Goal: Task Accomplishment & Management: Manage account settings

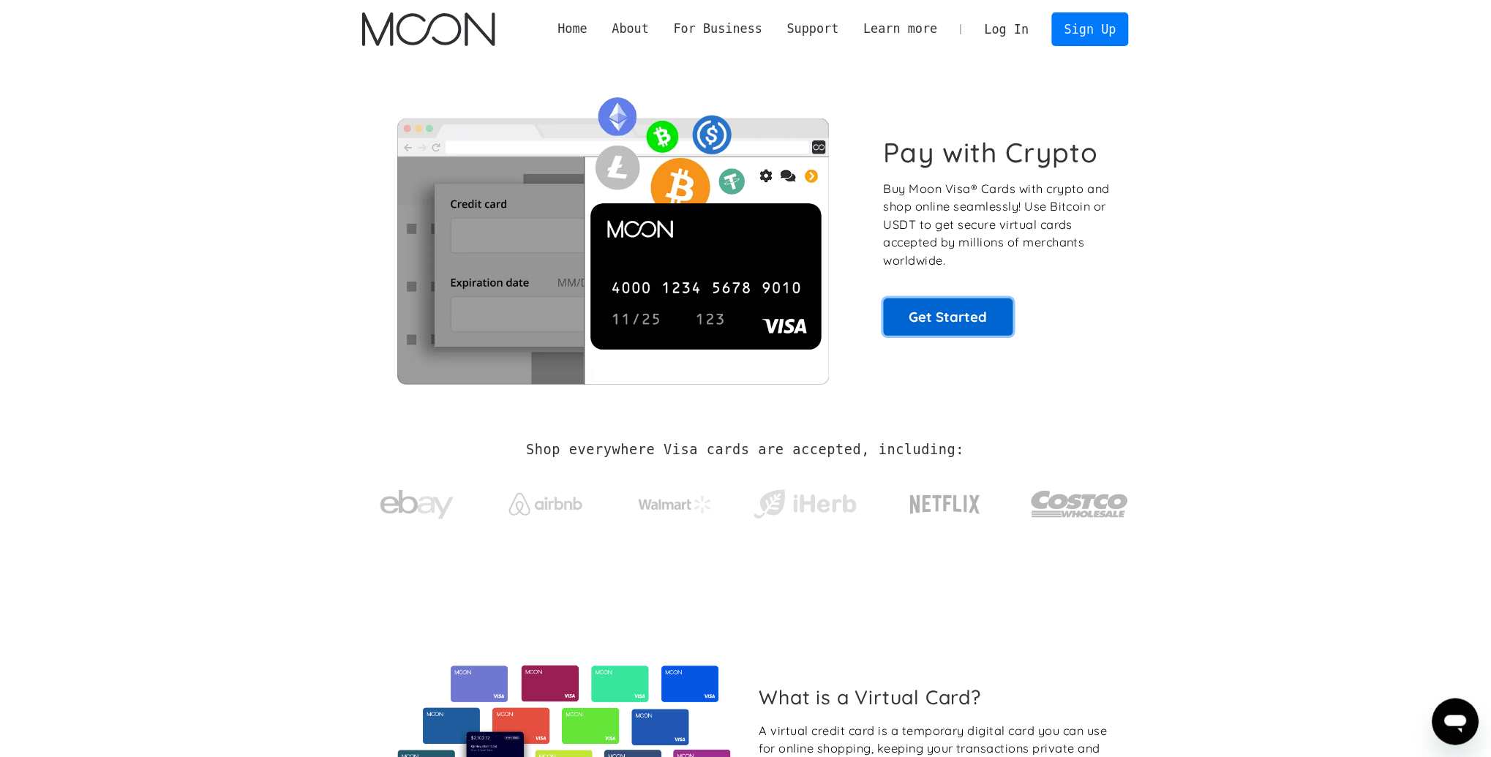
click at [909, 329] on link "Get Started" at bounding box center [948, 316] width 129 height 37
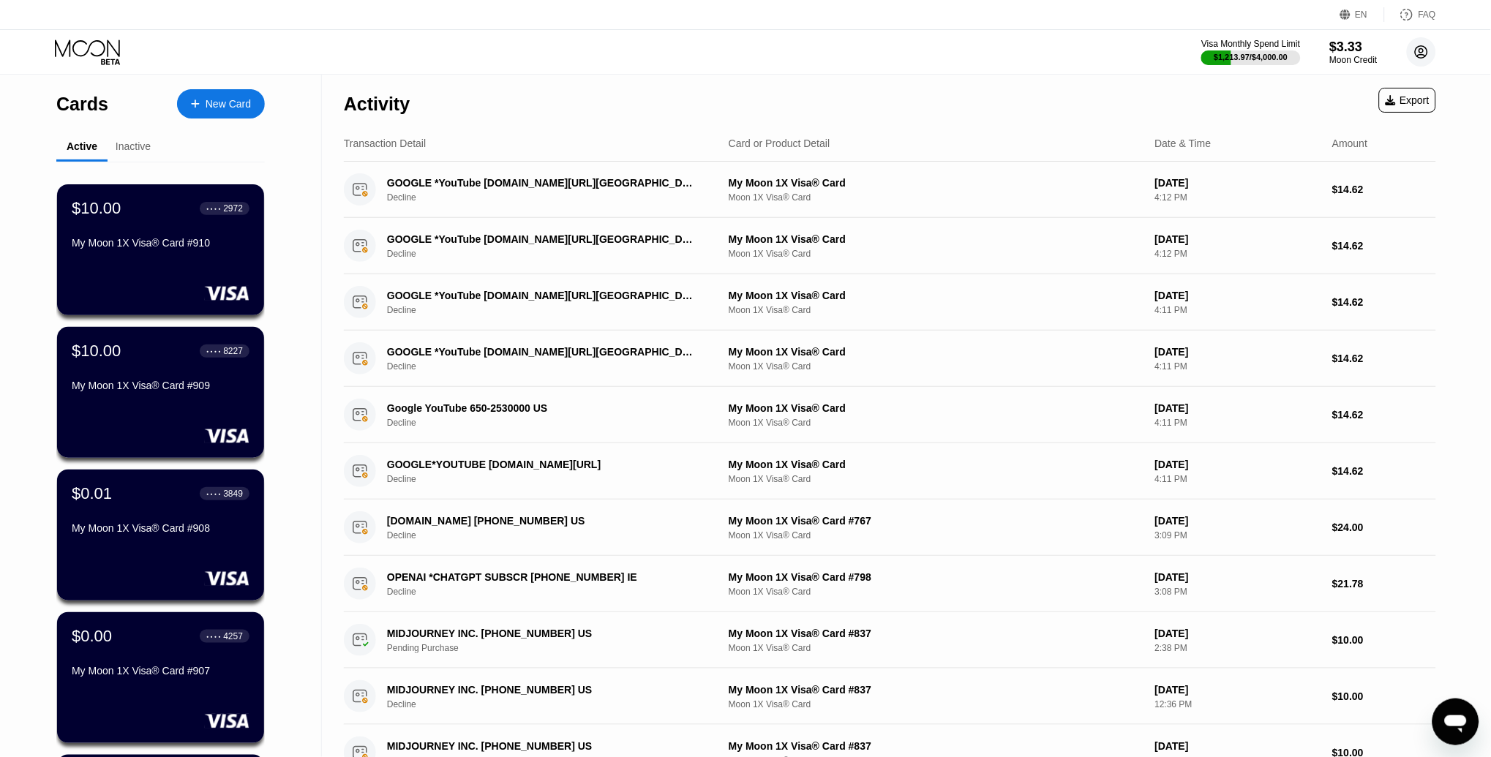
click at [1424, 48] on circle at bounding box center [1421, 51] width 29 height 29
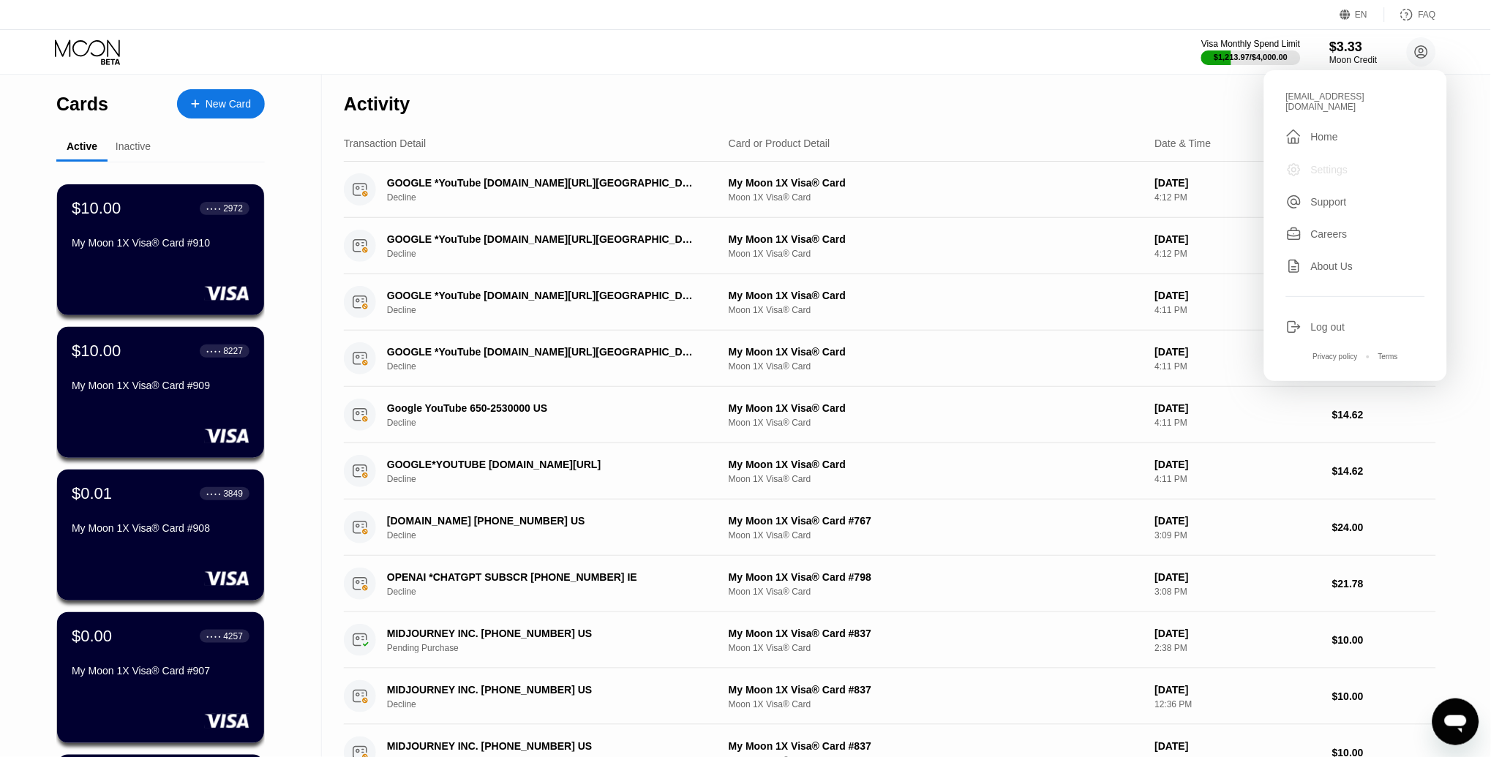
click at [1328, 164] on div "Settings" at bounding box center [1329, 170] width 37 height 12
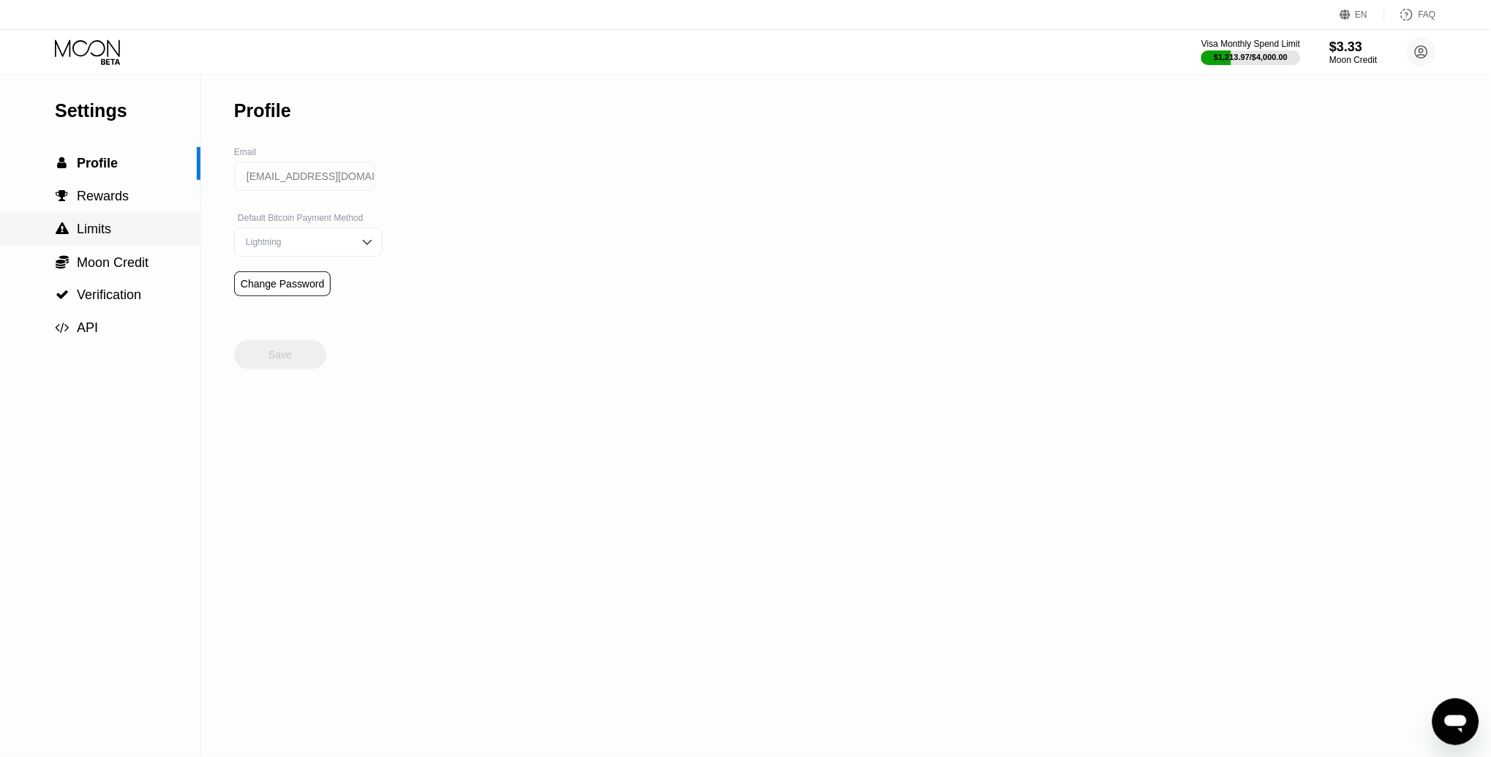
click at [106, 232] on span "Limits" at bounding box center [94, 229] width 34 height 15
